Goal: Task Accomplishment & Management: Manage account settings

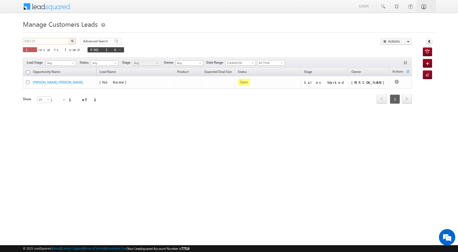
drag, startPoint x: 47, startPoint y: 40, endPoint x: 18, endPoint y: 38, distance: 29.2
click at [18, 38] on body "Menu [PERSON_NAME] [PERSON_NAME] a2@ks erve." at bounding box center [229, 77] width 458 height 155
paste input "8328"
type input "938328"
click at [74, 42] on button "button" at bounding box center [72, 41] width 7 height 7
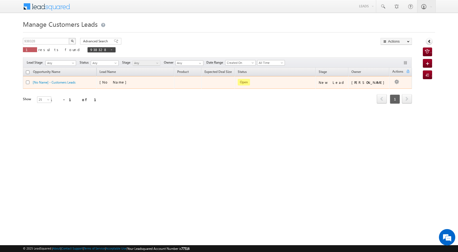
click at [379, 88] on td "[PERSON_NAME]" at bounding box center [369, 82] width 41 height 13
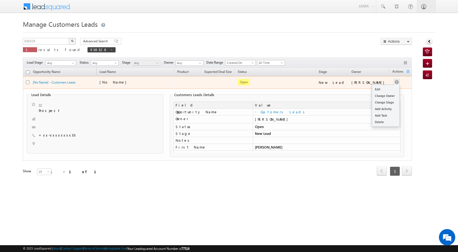
click at [395, 82] on button "button" at bounding box center [396, 81] width 5 height 5
click at [393, 82] on div "Edit Change Owner Change Stage Add Activity Add Task Delete" at bounding box center [397, 82] width 9 height 7
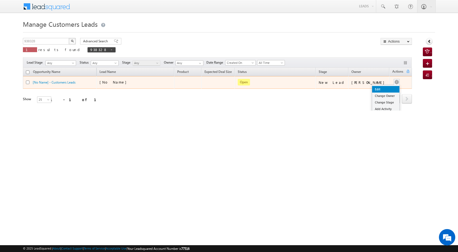
click at [379, 88] on link "Edit" at bounding box center [386, 89] width 27 height 7
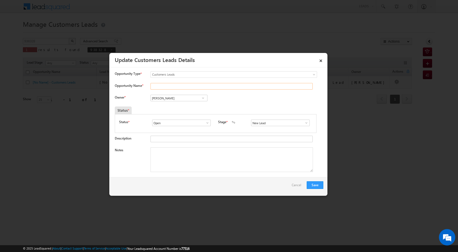
click at [169, 87] on input "Opportunity Name *" at bounding box center [232, 86] width 162 height 7
type input "[PERSON_NAME]"
click at [305, 122] on span at bounding box center [306, 123] width 5 height 4
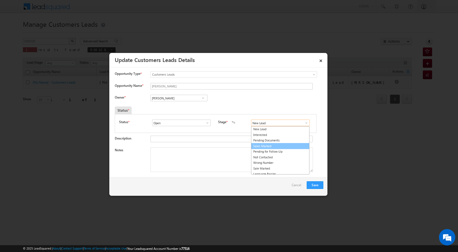
click at [282, 145] on link "Sales Marked" at bounding box center [280, 146] width 58 height 6
type input "Sales Marked"
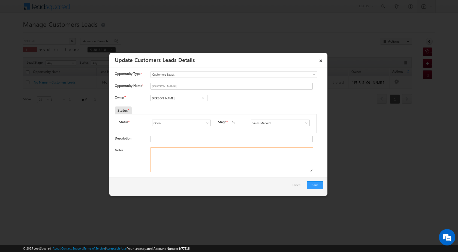
click at [203, 166] on textarea "Notes" at bounding box center [232, 159] width 163 height 25
click at [167, 156] on textarea "Notes" at bounding box center [232, 159] width 163 height 25
click at [201, 99] on span at bounding box center [203, 98] width 5 height 4
click at [172, 110] on span "[PERSON_NAME][EMAIL_ADDRESS][DOMAIN_NAME]" at bounding box center [177, 109] width 49 height 4
type input "[PERSON_NAME]"
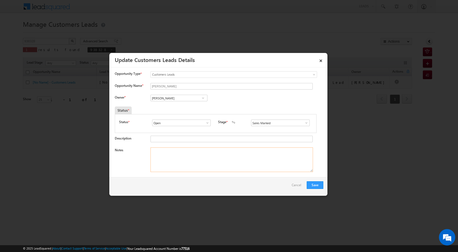
click at [208, 168] on textarea "Notes" at bounding box center [232, 159] width 163 height 25
click at [168, 161] on textarea "Notes" at bounding box center [232, 159] width 163 height 25
paste textarea "OWN PLOT PV 22 LAC LOAN AMOUNT SECO 10 LAC DELHI METRO 25 K WIFE INCOME 25 K CU…"
type textarea "OWN PLOT PV 22 LAC LOAN AMOUNT SECO 10 LAC DELHI METRO 25 K WIFE INCOME 25 K CU…"
click at [314, 183] on button "Save" at bounding box center [315, 185] width 17 height 8
